Goal: Task Accomplishment & Management: Manage account settings

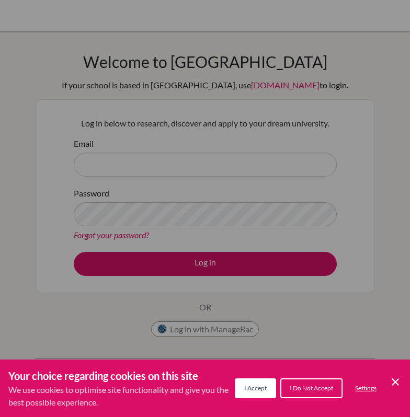
click at [393, 387] on icon "Cookie Control Close Icon" at bounding box center [395, 382] width 13 height 13
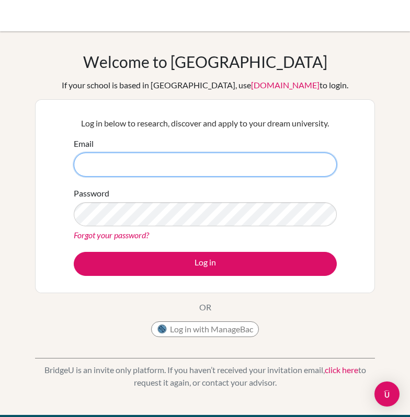
click at [159, 171] on input "Email" at bounding box center [205, 165] width 263 height 24
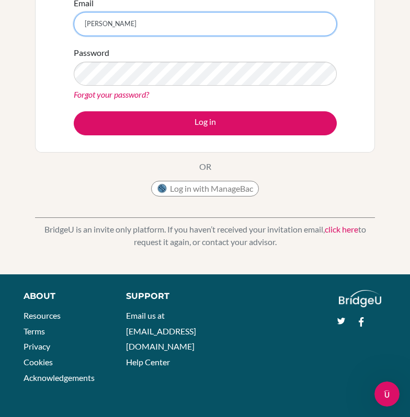
scroll to position [140, 0]
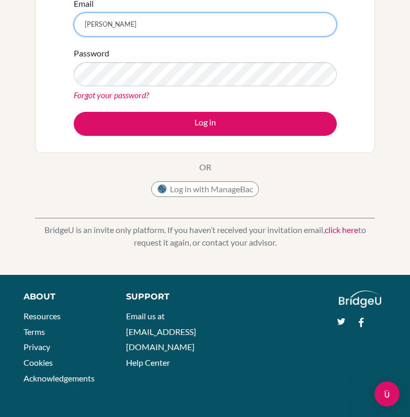
type input "anh"
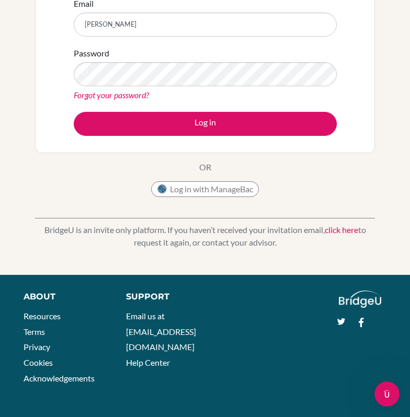
click at [338, 231] on link "click here" at bounding box center [341, 230] width 33 height 10
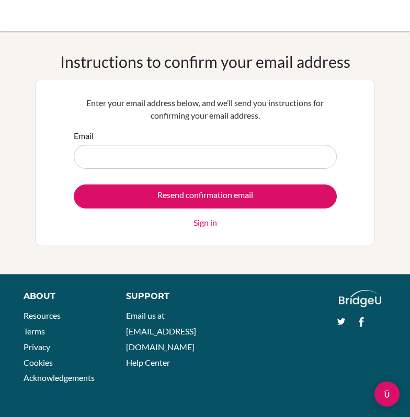
click at [159, 156] on input "Email" at bounding box center [205, 157] width 263 height 24
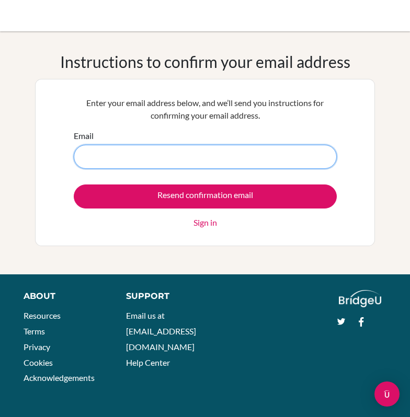
click at [157, 158] on input "Email" at bounding box center [205, 157] width 263 height 24
type input "anhnt4.st@thschool.edu.vn"
click at [74, 185] on input "Resend confirmation email" at bounding box center [205, 197] width 263 height 24
